Goal: Book appointment/travel/reservation

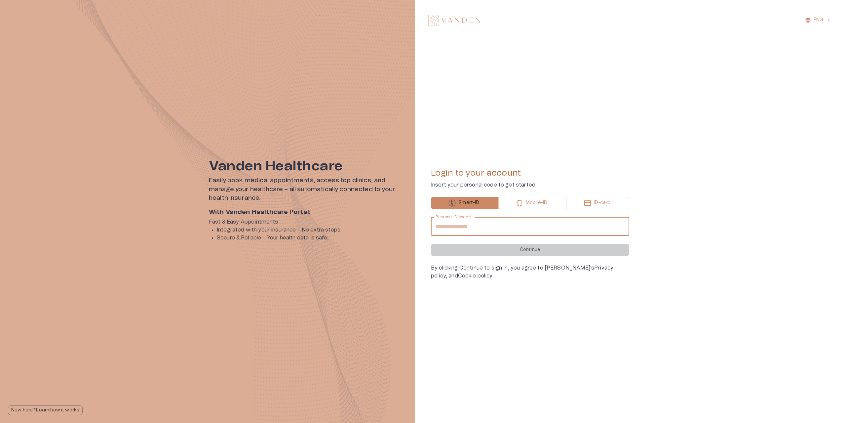
click at [530, 222] on input "Personal ID code   *" at bounding box center [530, 226] width 198 height 19
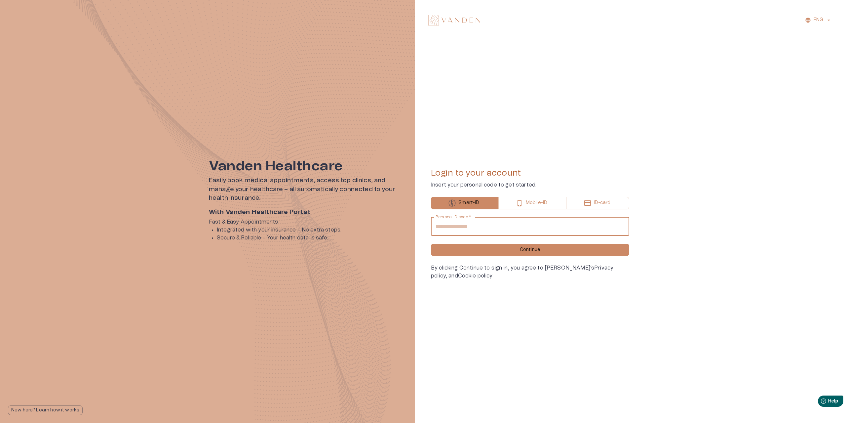
type input "**********"
click at [431, 244] on button "Continue" at bounding box center [530, 250] width 198 height 12
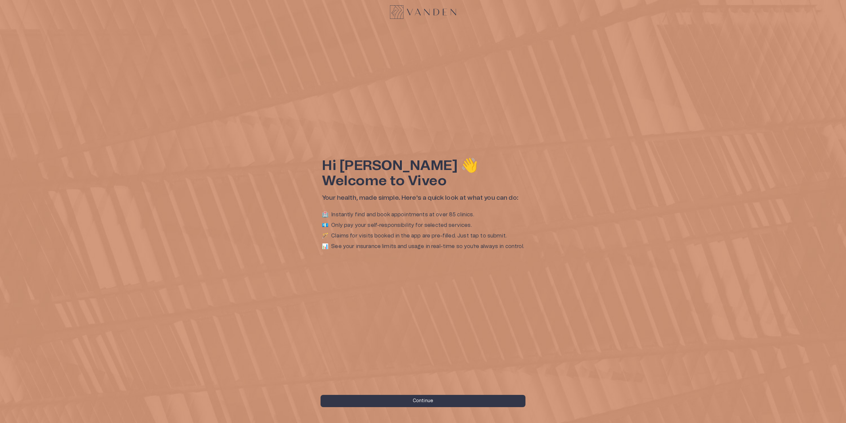
click at [429, 408] on div "Hi [PERSON_NAME] 👋 Welcome to Viveo Your health, made simple. Here's a quick lo…" at bounding box center [423, 211] width 846 height 423
click at [429, 402] on p "Continue" at bounding box center [423, 400] width 20 height 7
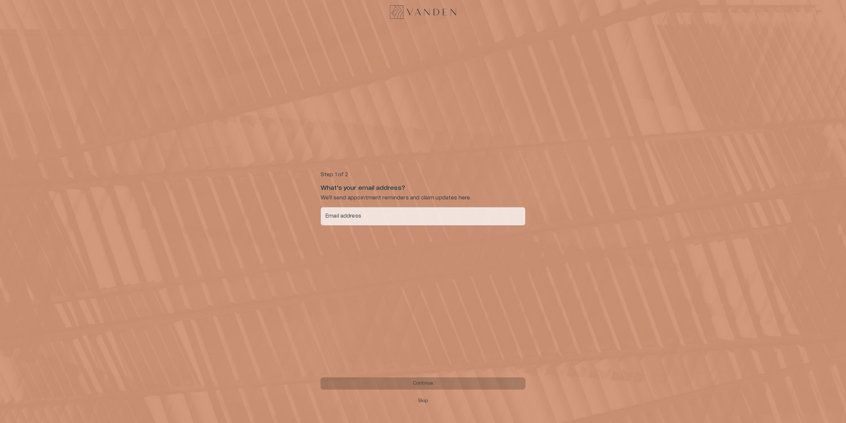
click at [417, 400] on button "Skip" at bounding box center [423, 401] width 205 height 12
click at [355, 213] on input "Phone number   *" at bounding box center [432, 216] width 185 height 19
click at [420, 401] on p "Skip" at bounding box center [423, 400] width 10 height 7
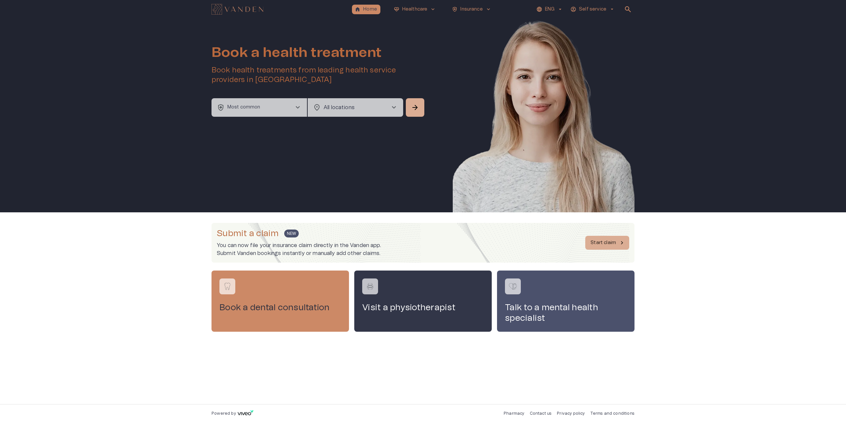
click at [561, 10] on button "ENG" at bounding box center [549, 10] width 29 height 10
click at [787, 315] on div at bounding box center [423, 211] width 846 height 423
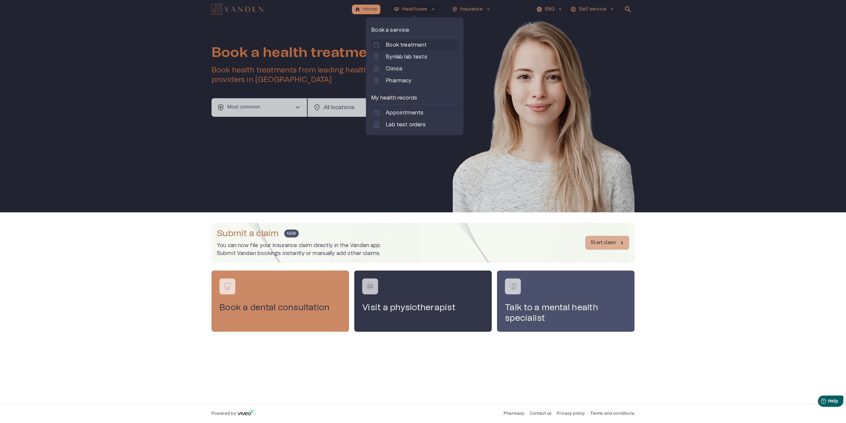
click at [413, 45] on p "Book treatment" at bounding box center [406, 45] width 41 height 8
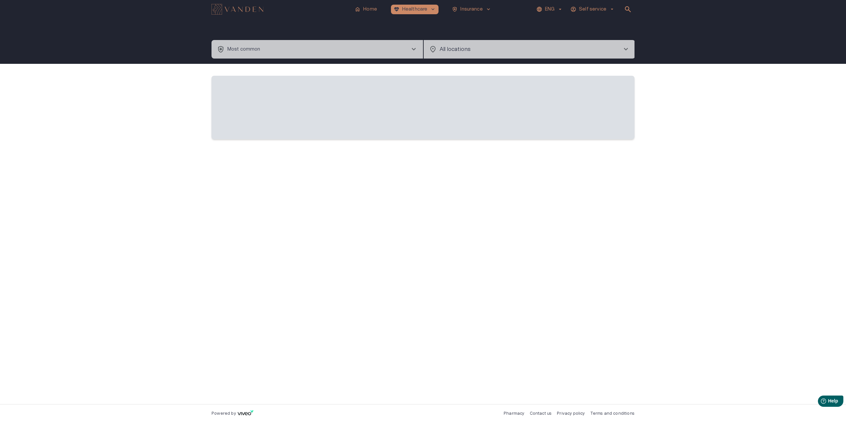
click at [350, 50] on button "health_and_safety Most common chevron_right" at bounding box center [318, 49] width 212 height 19
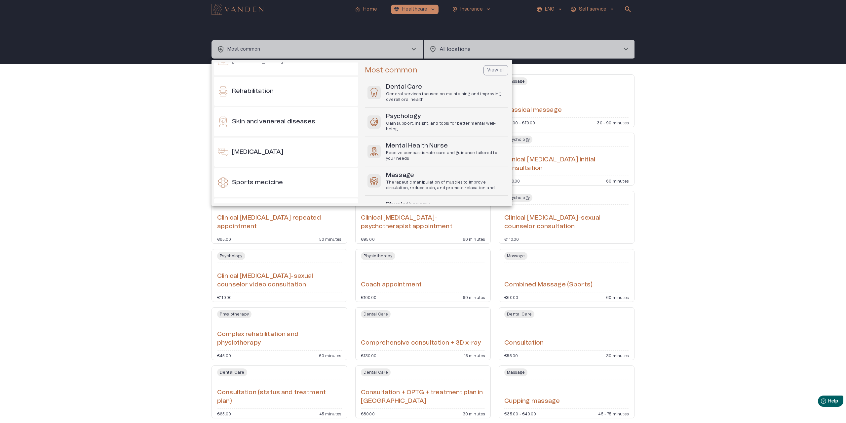
scroll to position [595, 0]
click at [299, 125] on div "Skin and venereal diseases" at bounding box center [286, 120] width 144 height 29
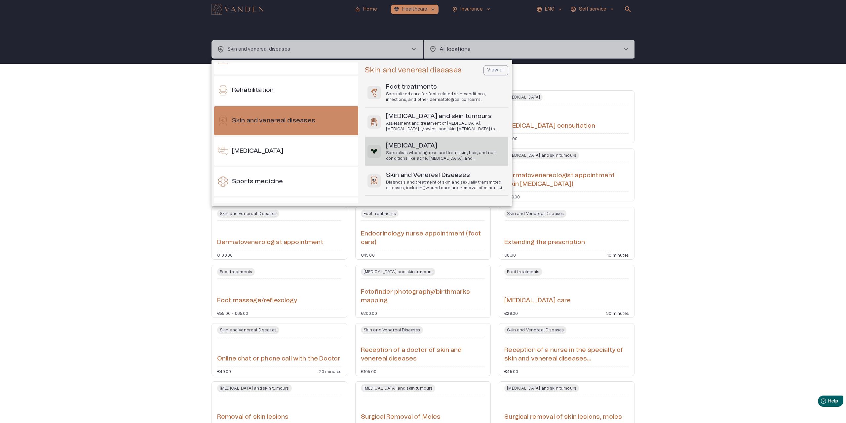
click at [457, 150] on p "Specialists who diagnose and treat skin, hair, and nail conditions like acne, […" at bounding box center [446, 155] width 120 height 11
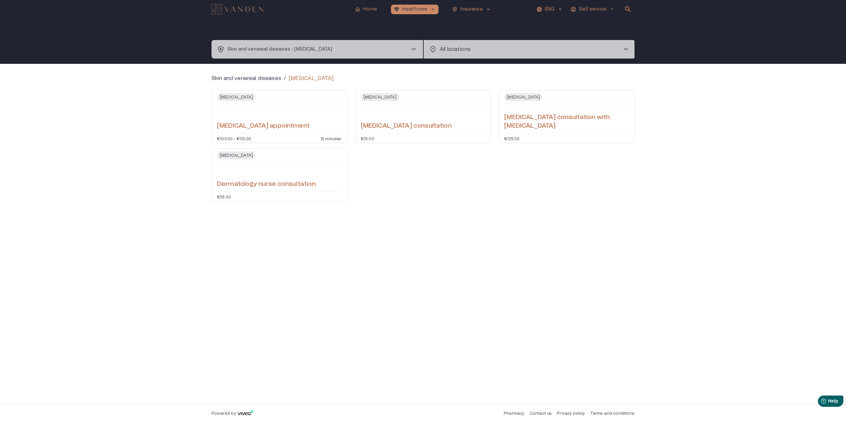
click at [341, 49] on button "health_and_safety Skin and venereal diseases - [MEDICAL_DATA] chevron_right" at bounding box center [318, 49] width 212 height 19
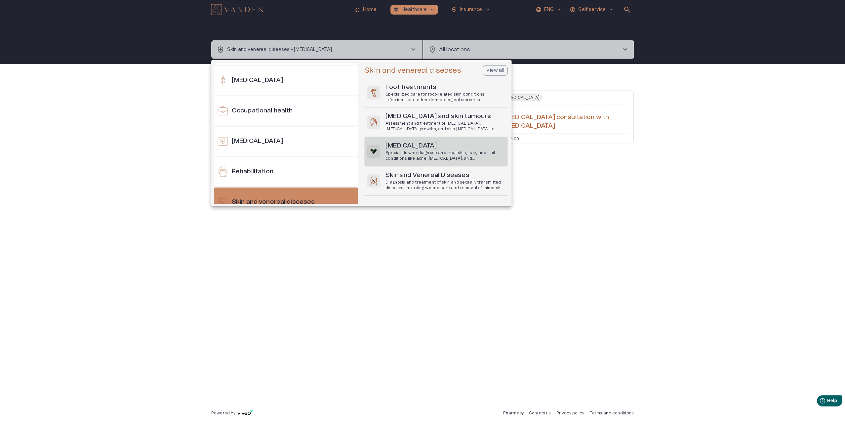
scroll to position [583, 0]
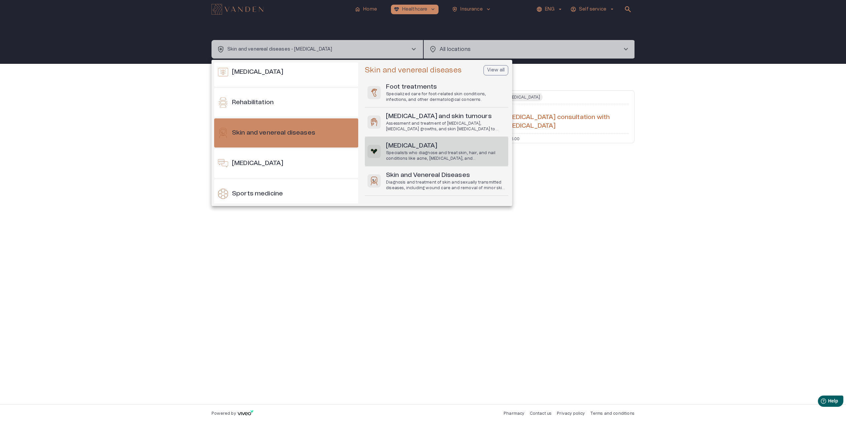
click at [492, 67] on p "View all" at bounding box center [496, 70] width 18 height 7
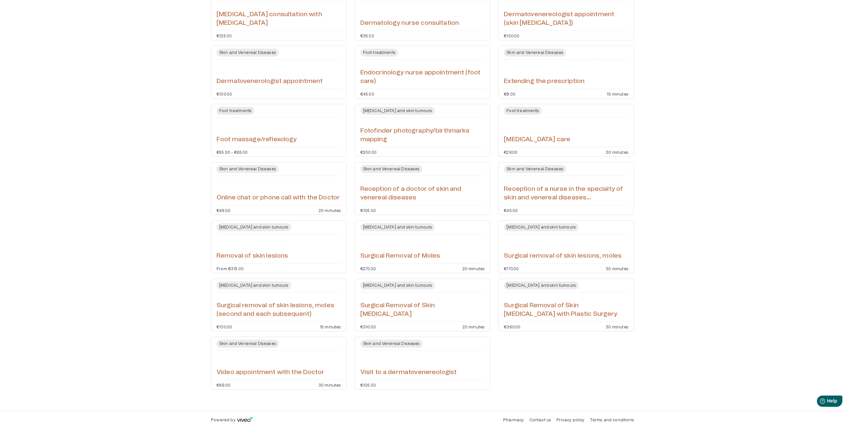
scroll to position [165, 0]
